Goal: Task Accomplishment & Management: Manage account settings

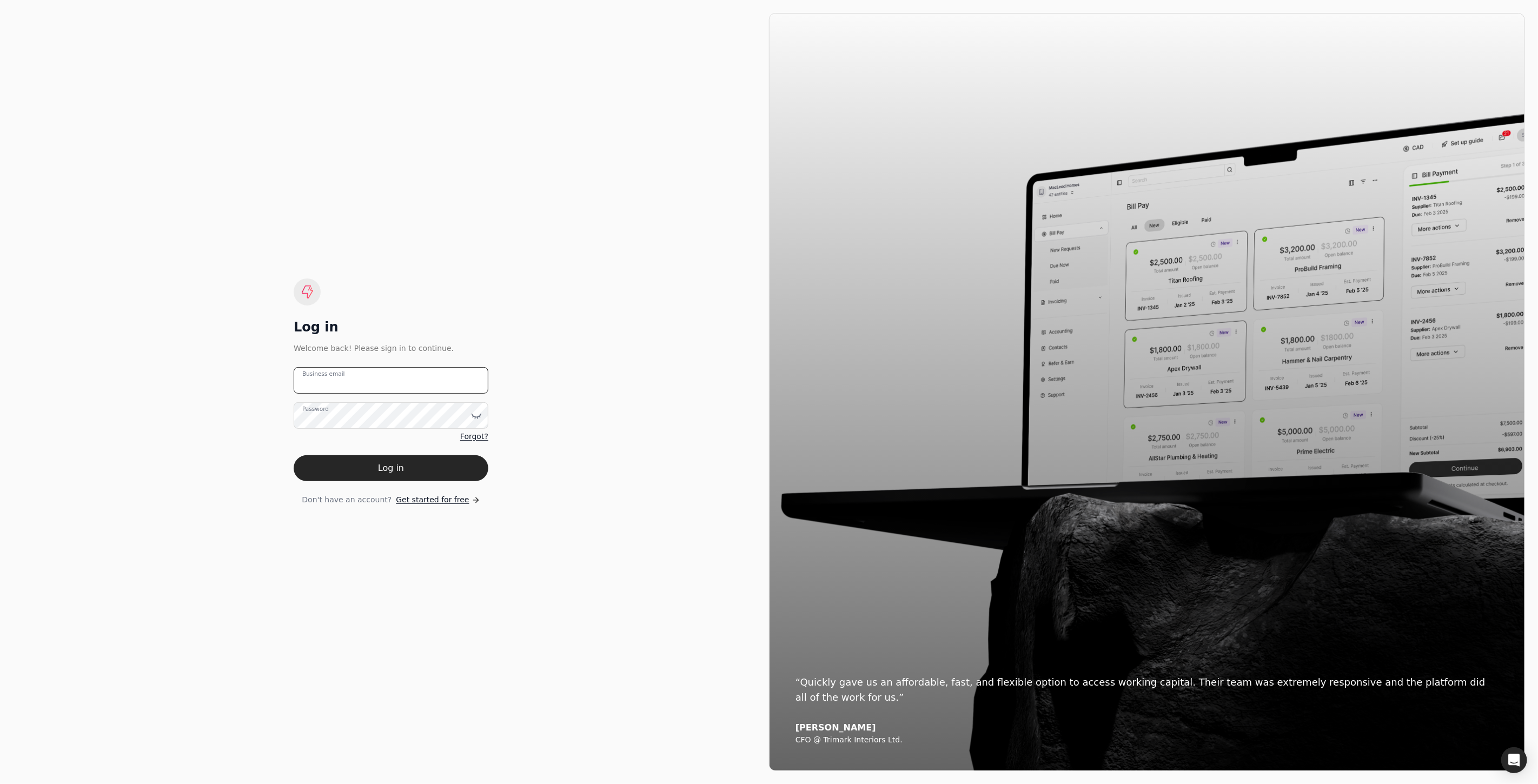
click at [362, 376] on email "Business email" at bounding box center [391, 381] width 195 height 27
type email "[PERSON_NAME][EMAIL_ADDRESS][PERSON_NAME][DOMAIN_NAME]"
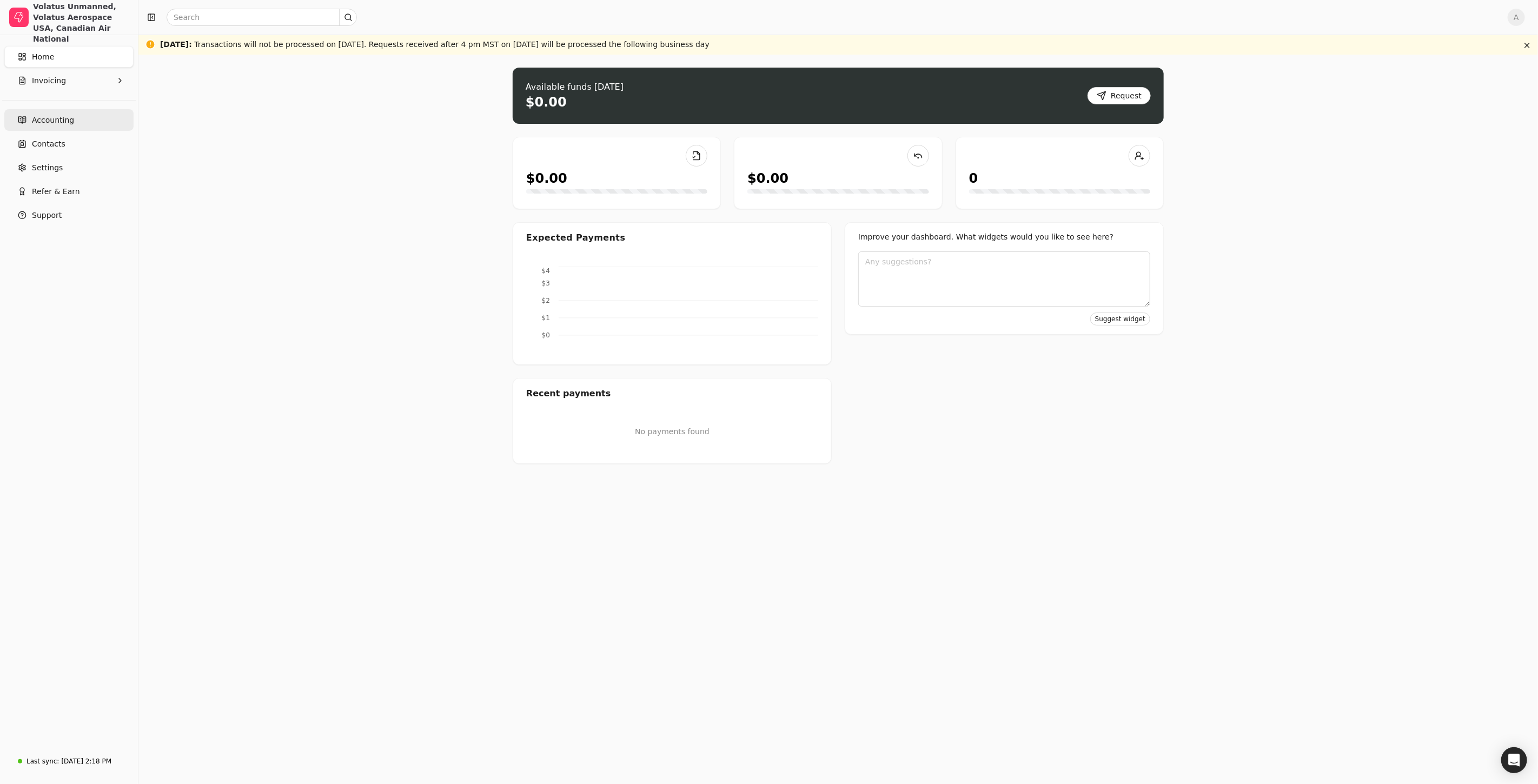
click at [50, 122] on span "Accounting" at bounding box center [53, 120] width 42 height 12
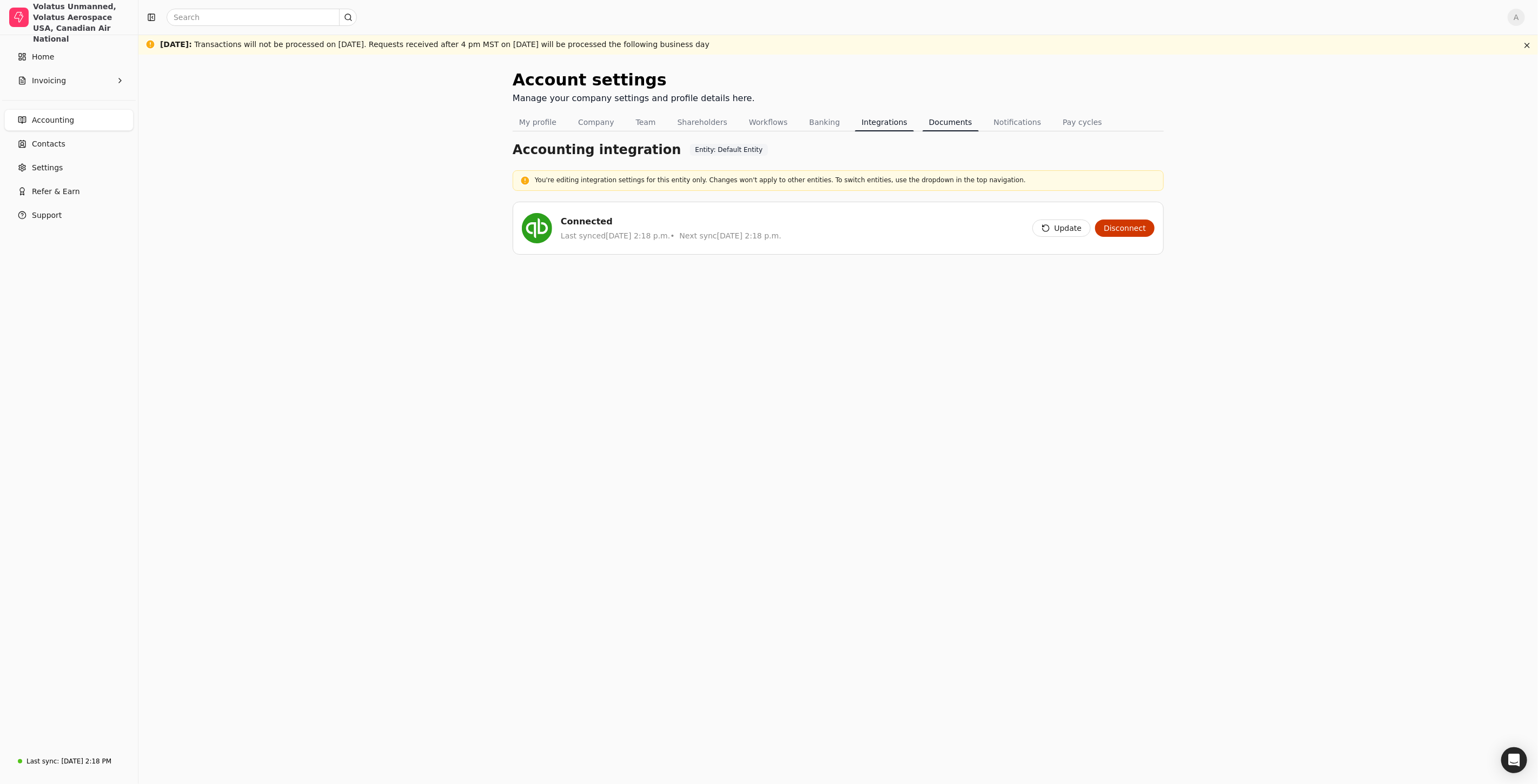
click at [955, 117] on button "Documents" at bounding box center [950, 122] width 56 height 18
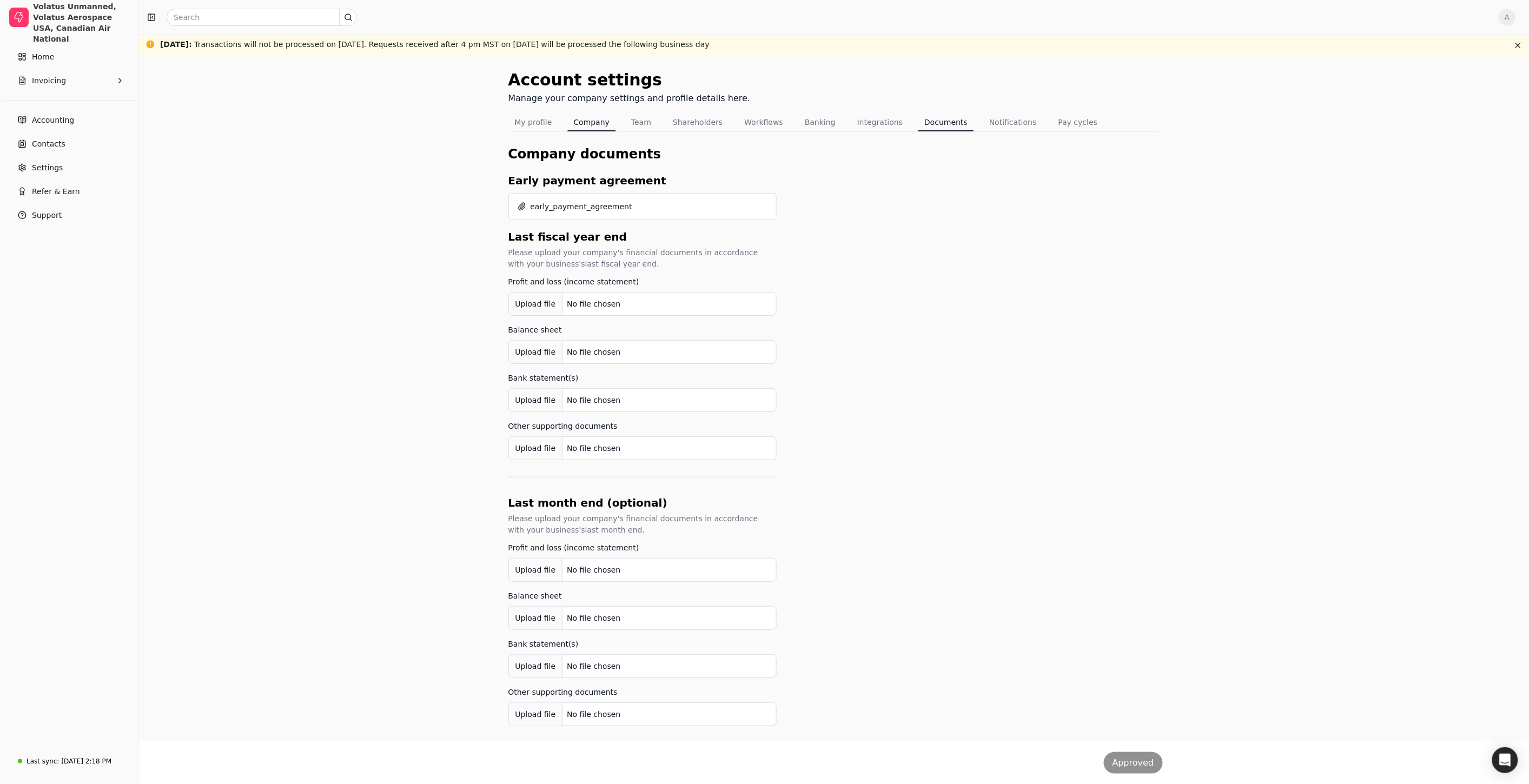
click at [583, 126] on button "Company" at bounding box center [592, 122] width 50 height 18
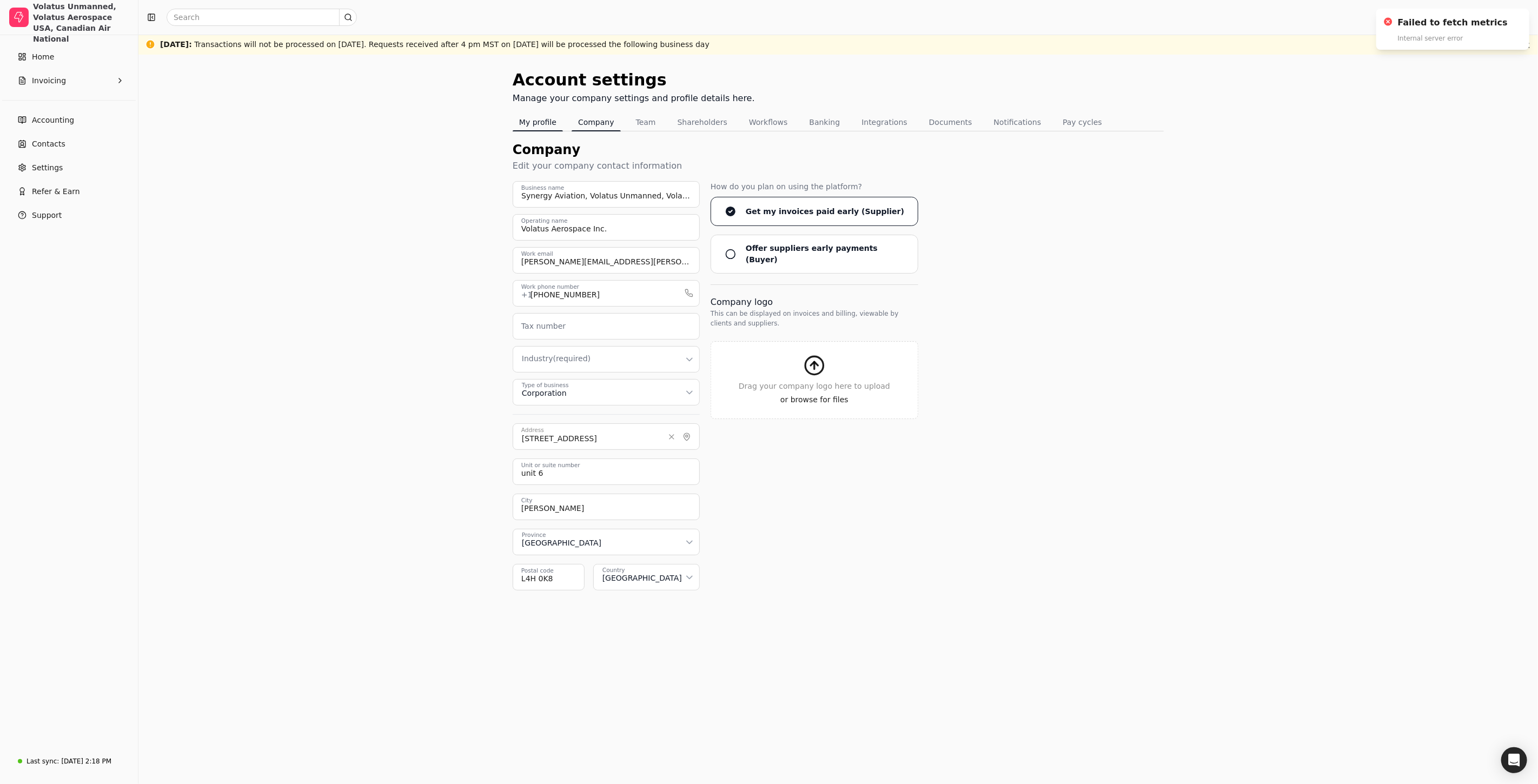
click at [541, 126] on button "My profile" at bounding box center [538, 122] width 50 height 18
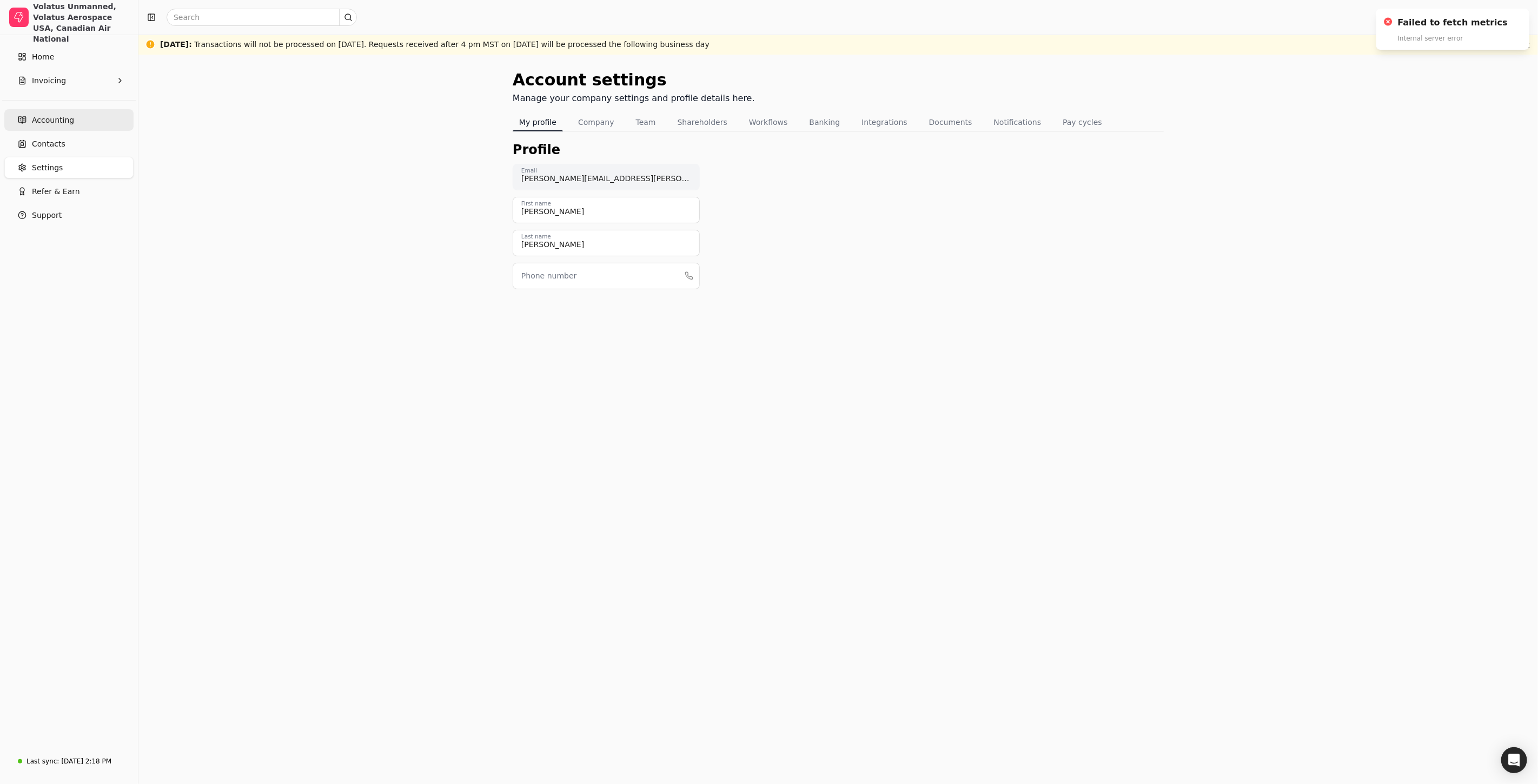
click at [61, 117] on span "Accounting" at bounding box center [53, 120] width 42 height 12
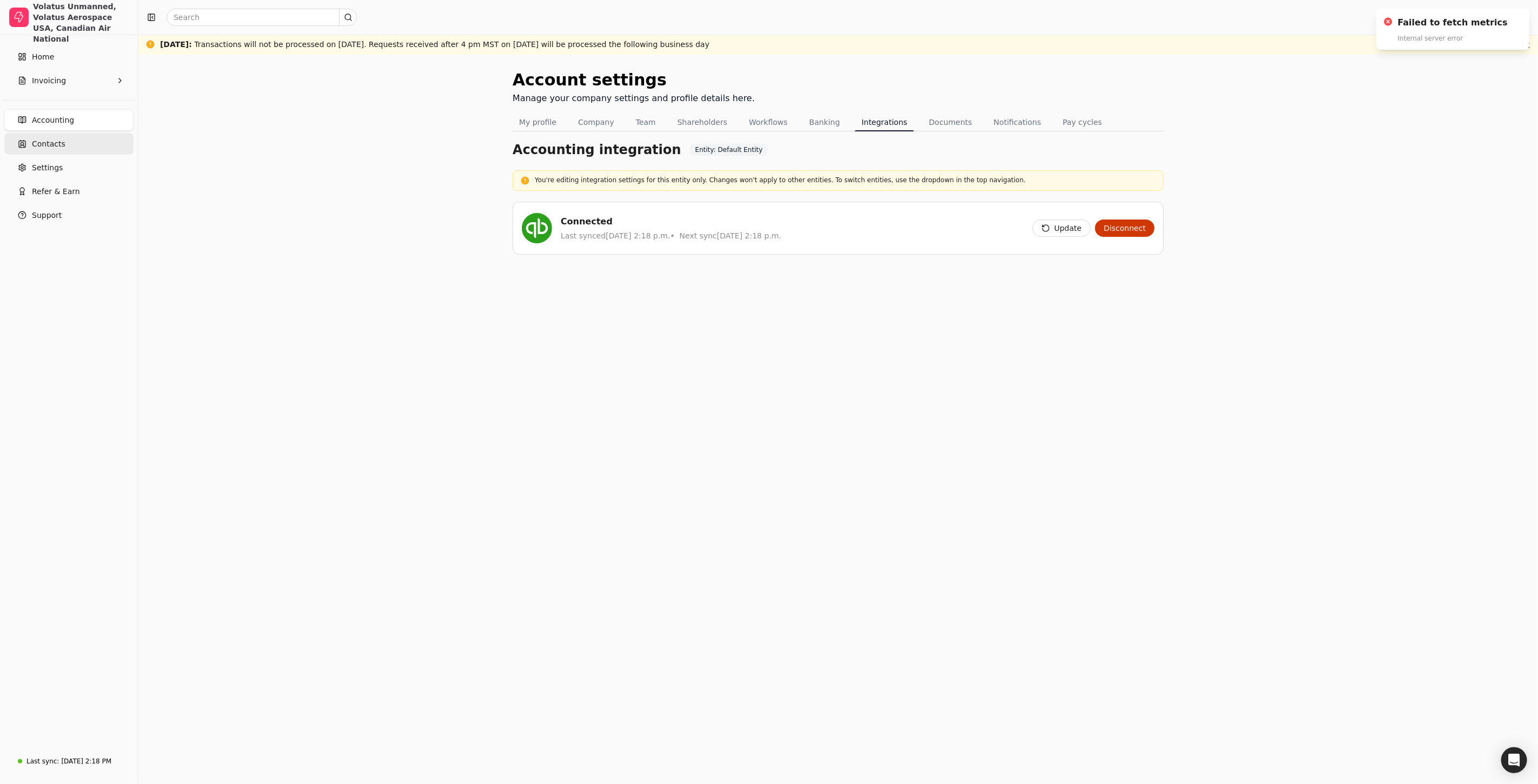
click at [55, 147] on span "Contacts" at bounding box center [49, 145] width 34 height 12
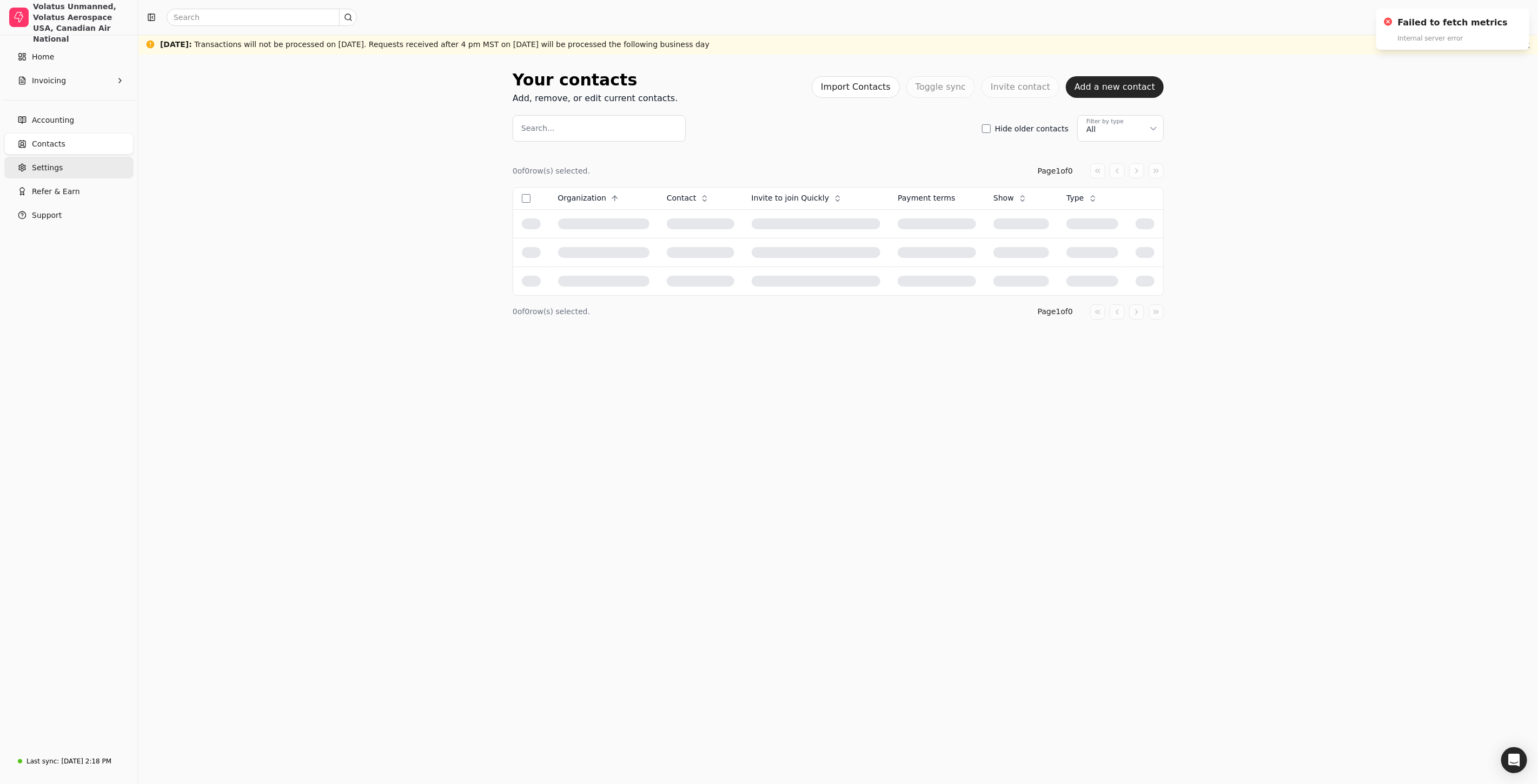
click at [61, 164] on span "Settings" at bounding box center [47, 168] width 31 height 12
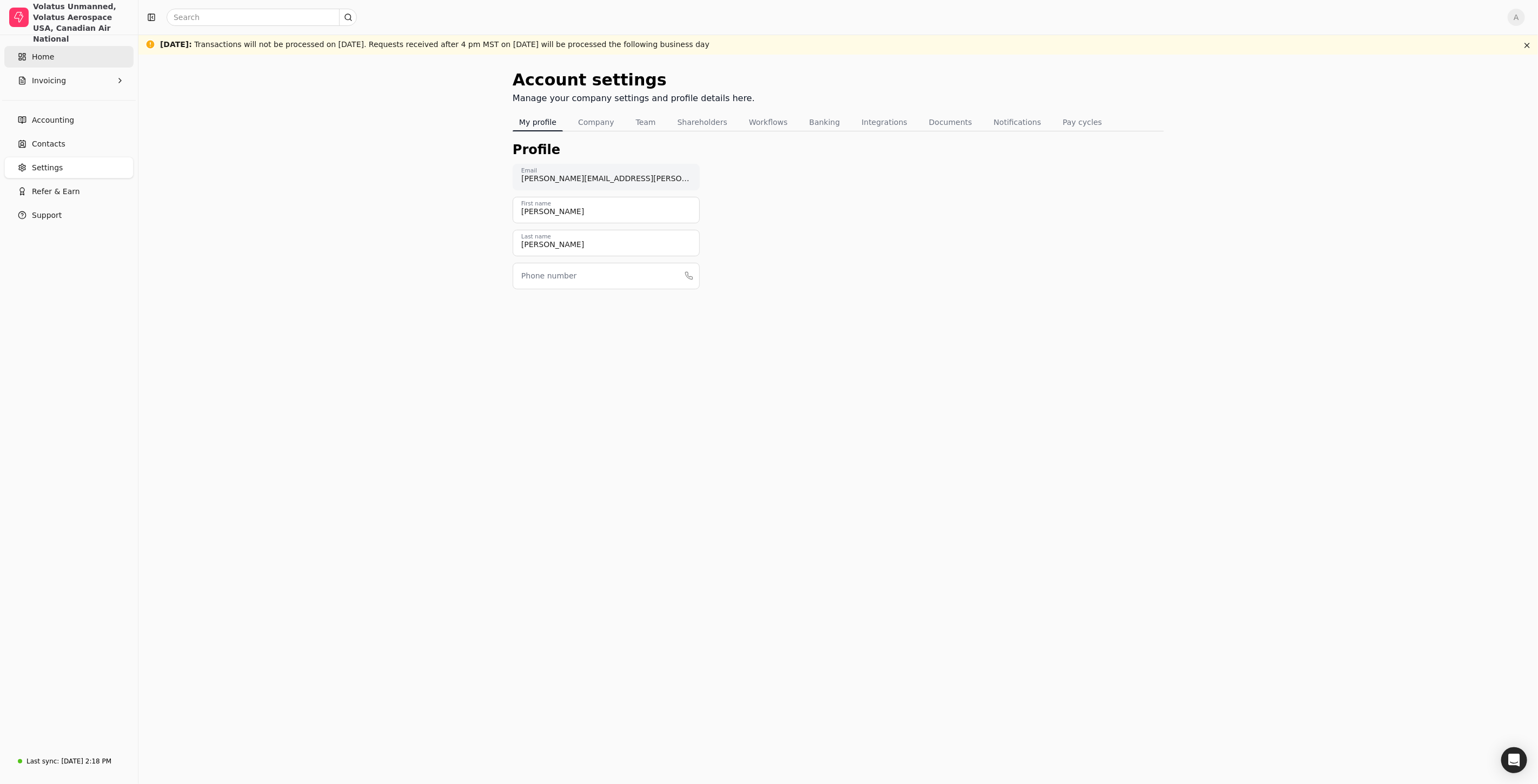
click at [48, 63] on link "Home" at bounding box center [69, 57] width 129 height 22
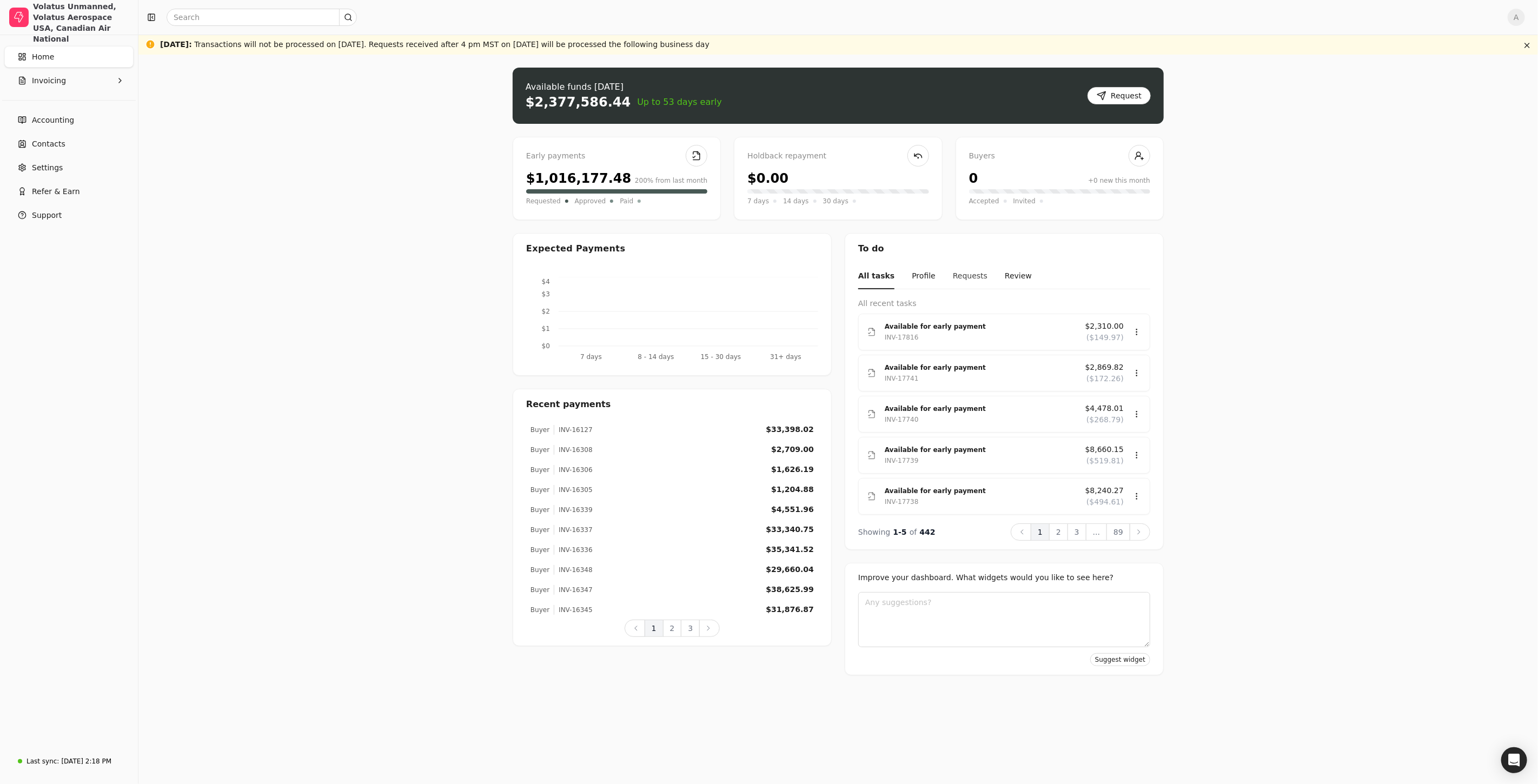
click at [957, 269] on button "Requests" at bounding box center [969, 276] width 34 height 25
click at [73, 8] on div "Synergy Aviation, Volatus Unmanned, Volatus Aerospace USA, Canadian Air National" at bounding box center [81, 17] width 96 height 54
click at [55, 213] on span "Support" at bounding box center [46, 216] width 29 height 12
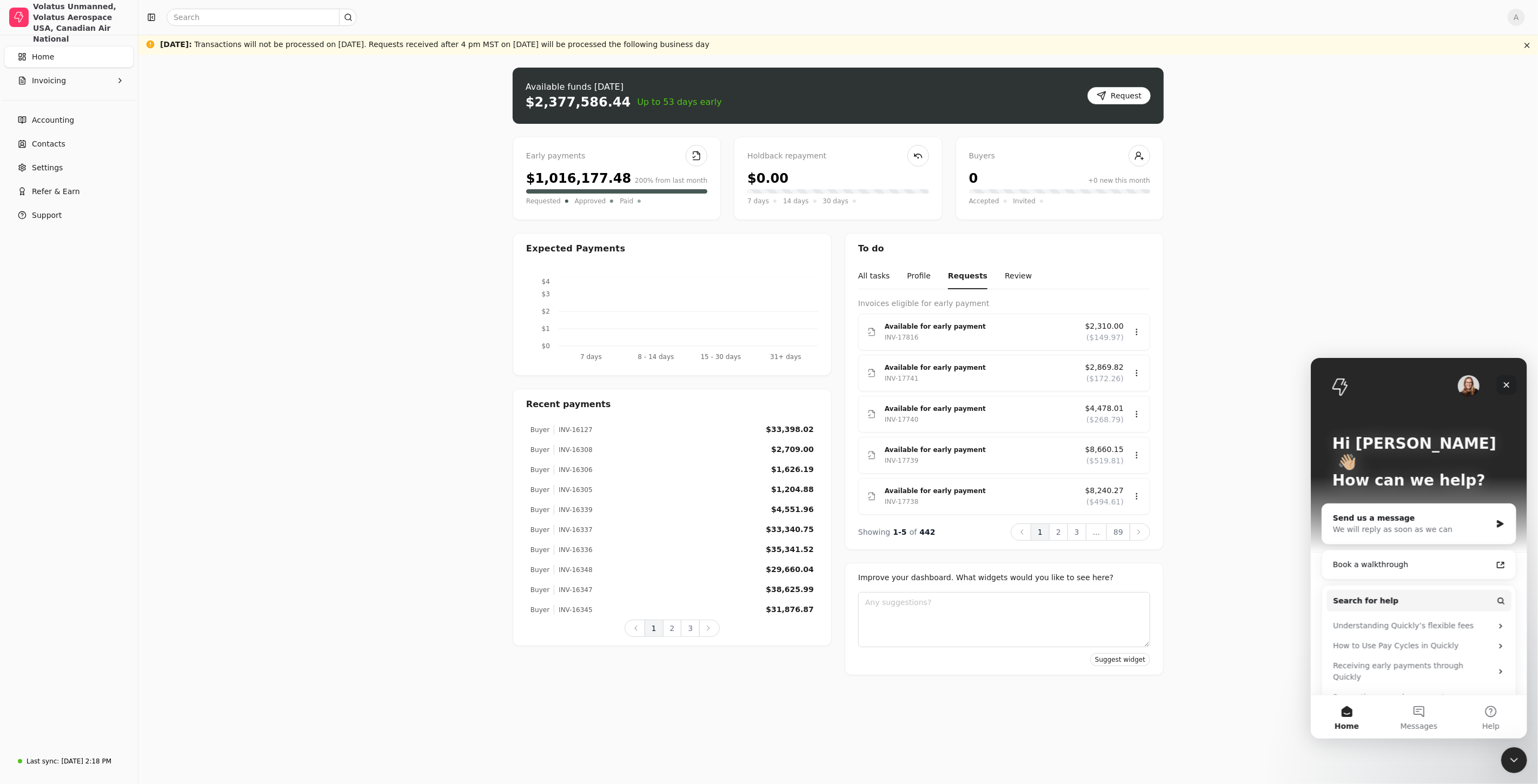
click at [1509, 384] on icon "Close" at bounding box center [1505, 384] width 8 height 8
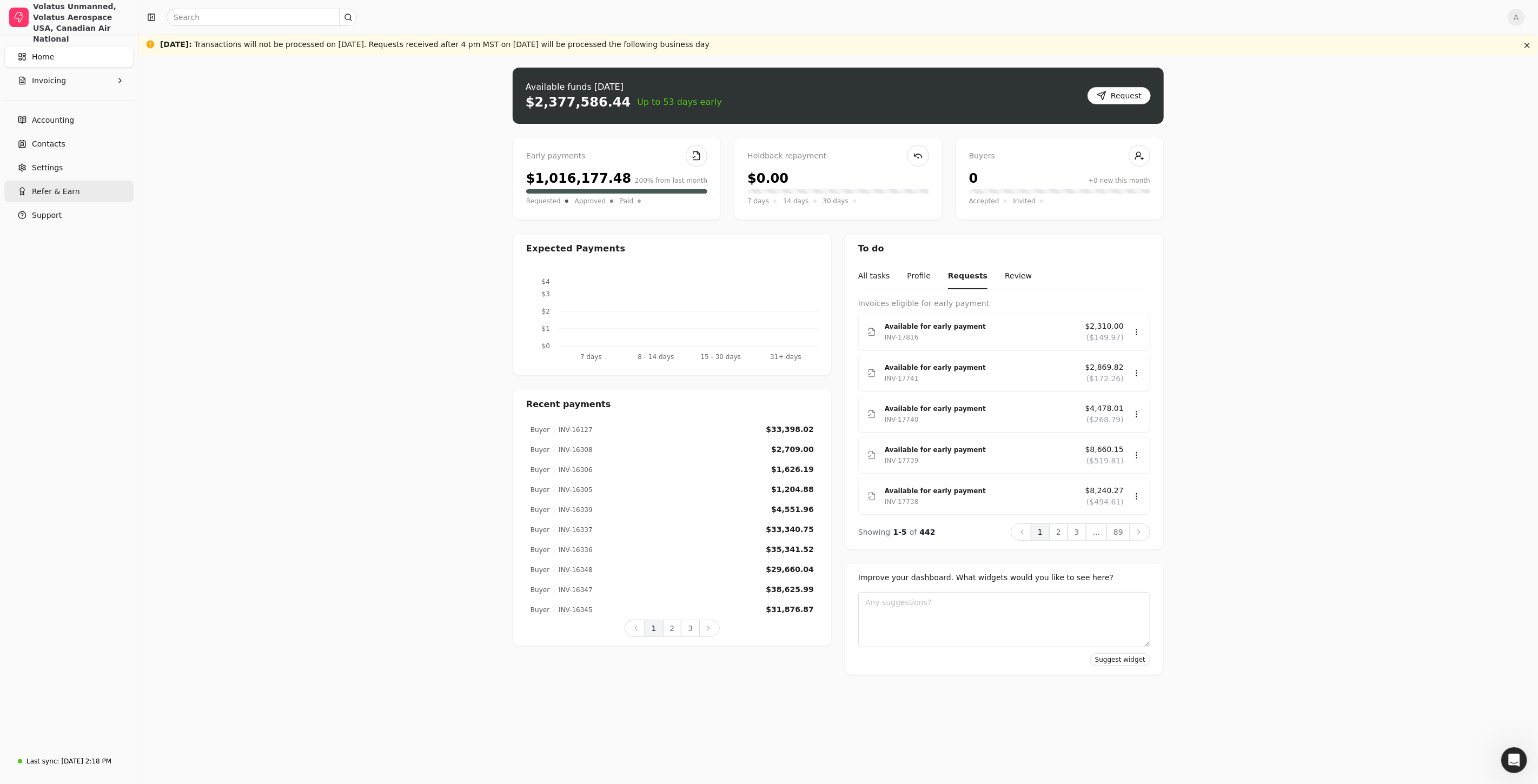
click at [34, 187] on span "Refer & Earn" at bounding box center [55, 192] width 48 height 12
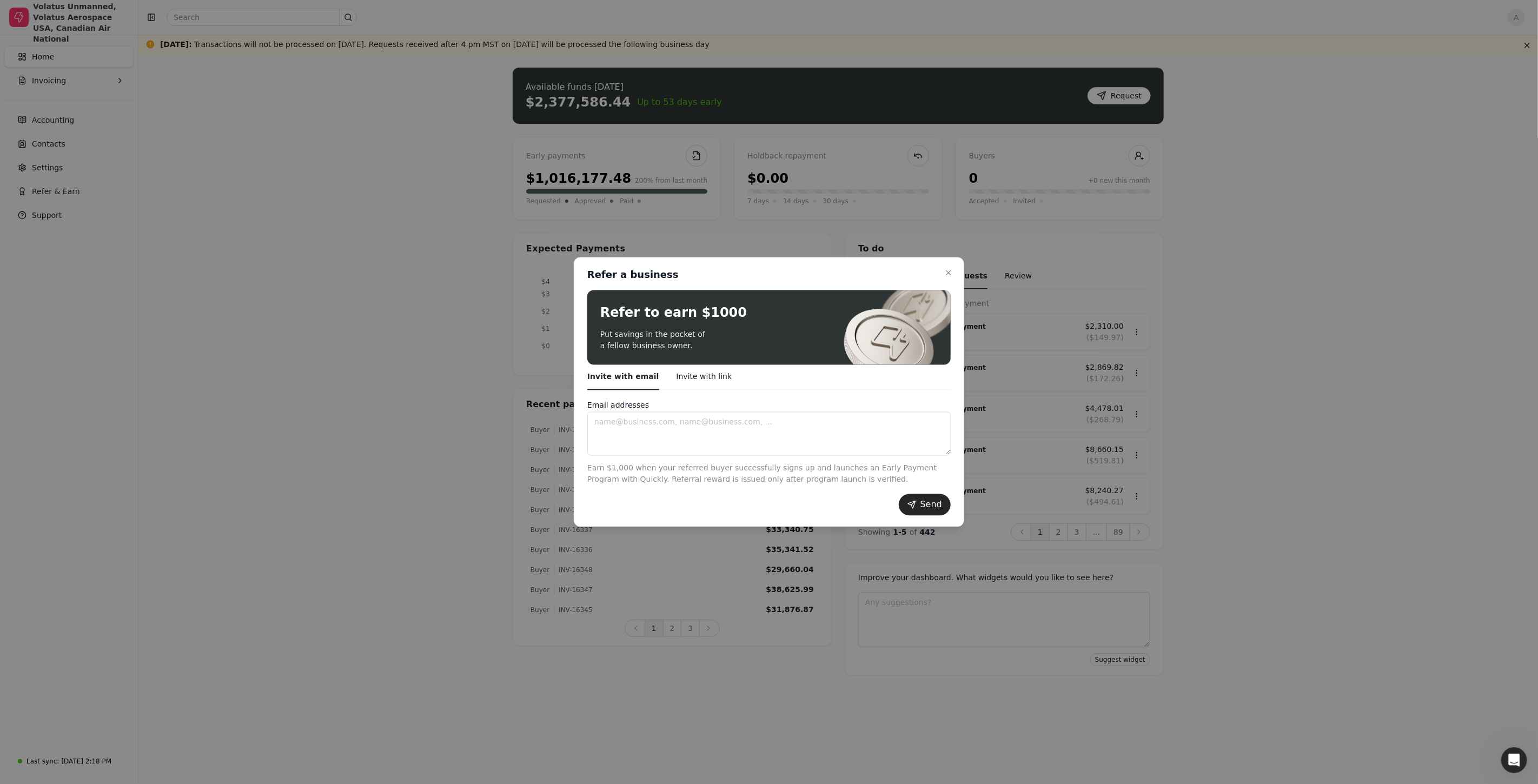
click at [303, 474] on div at bounding box center [769, 392] width 1538 height 784
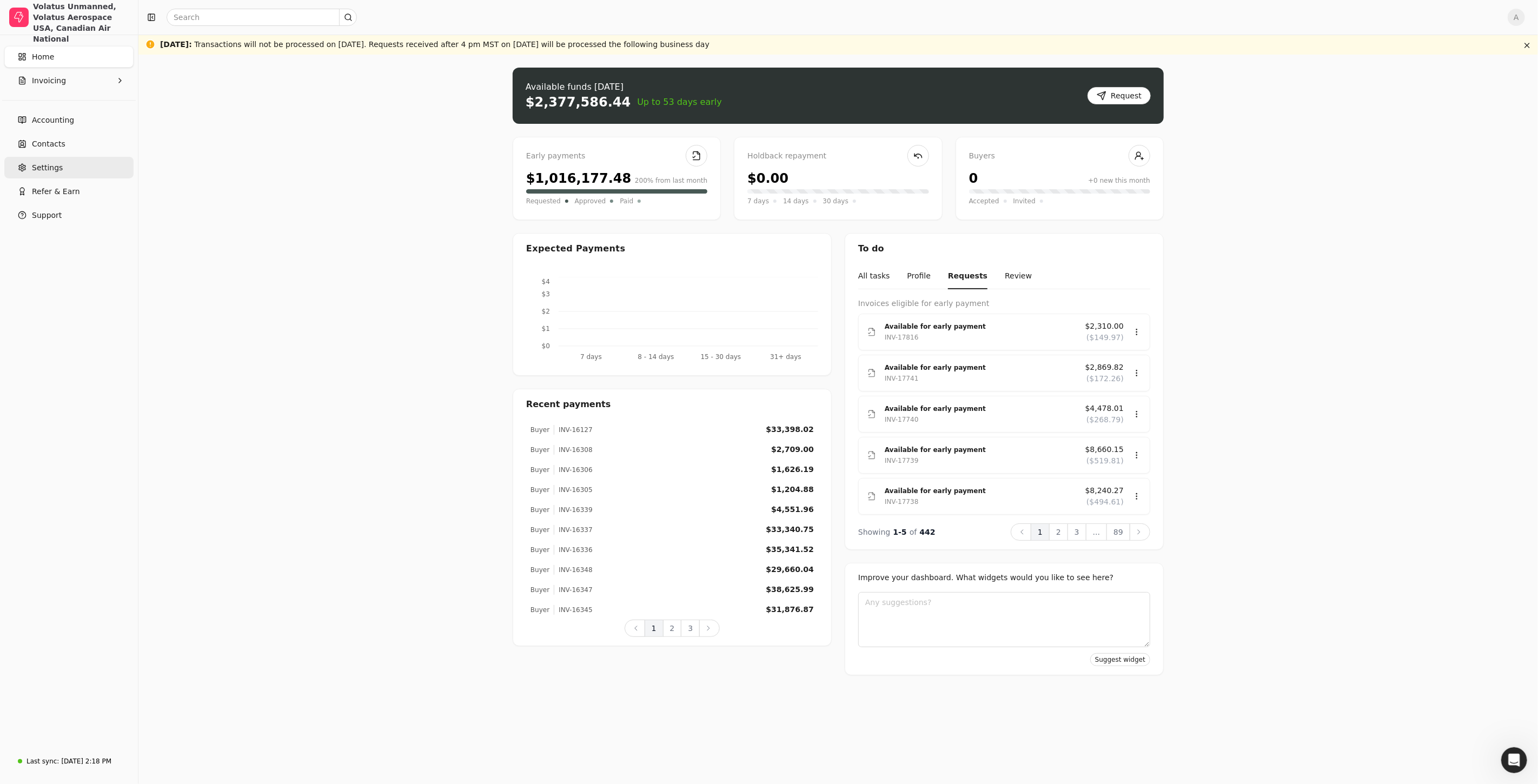
click at [38, 173] on span "Settings" at bounding box center [47, 168] width 31 height 12
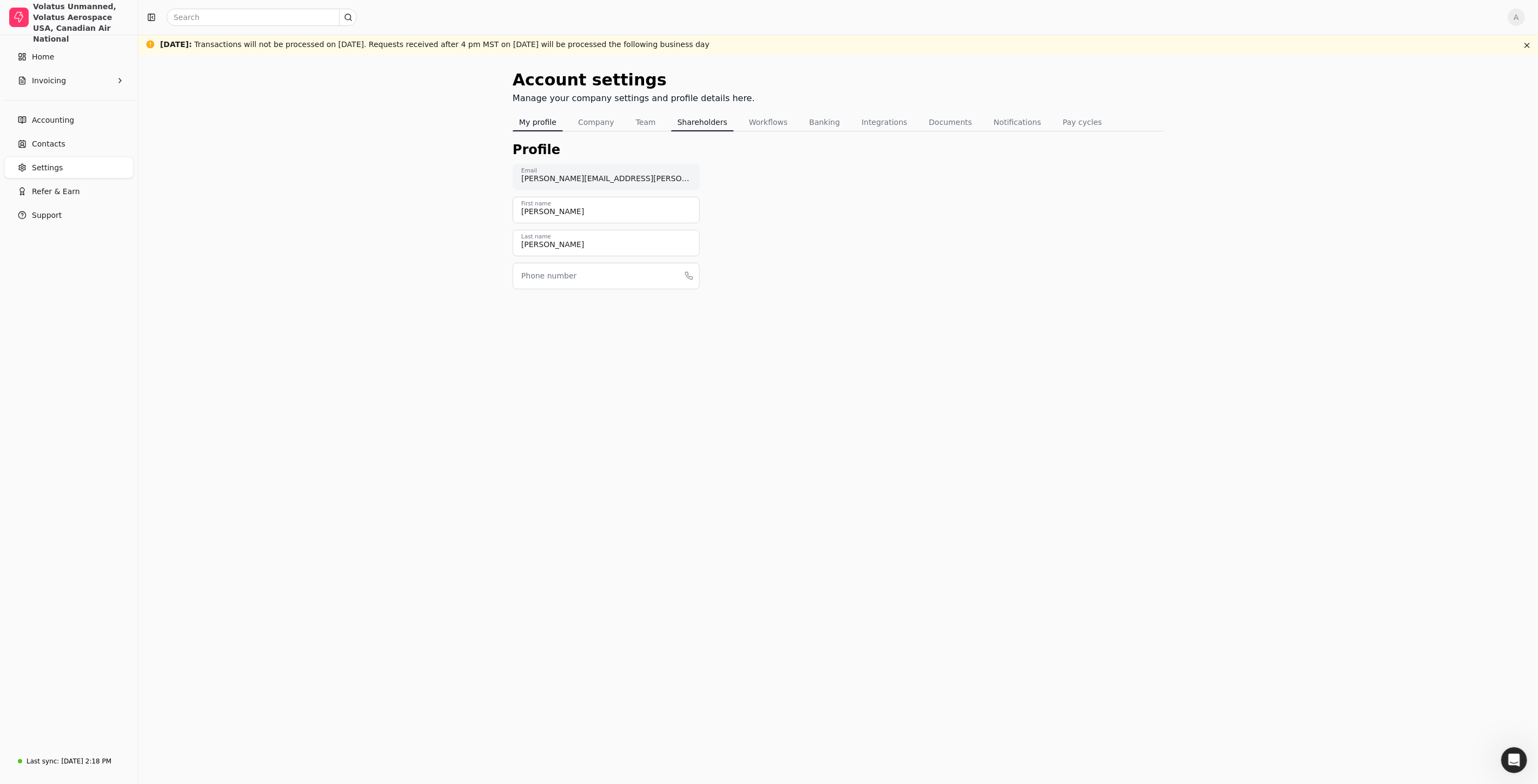
click at [714, 125] on button "Shareholders" at bounding box center [702, 122] width 63 height 18
